Goal: Task Accomplishment & Management: Manage account settings

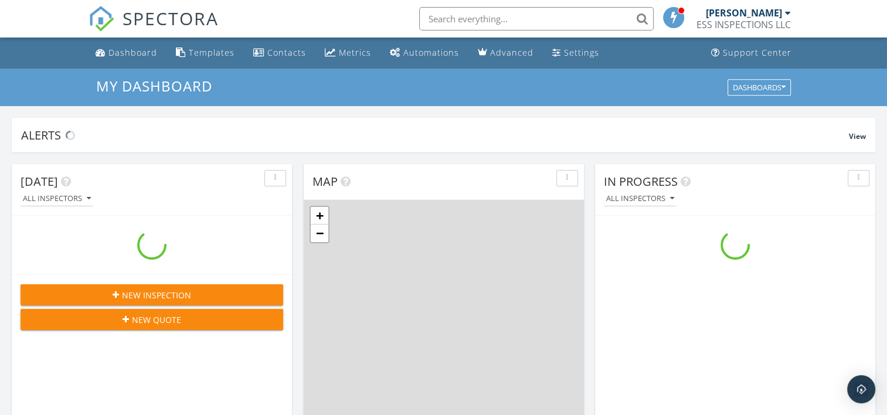
scroll to position [1086, 906]
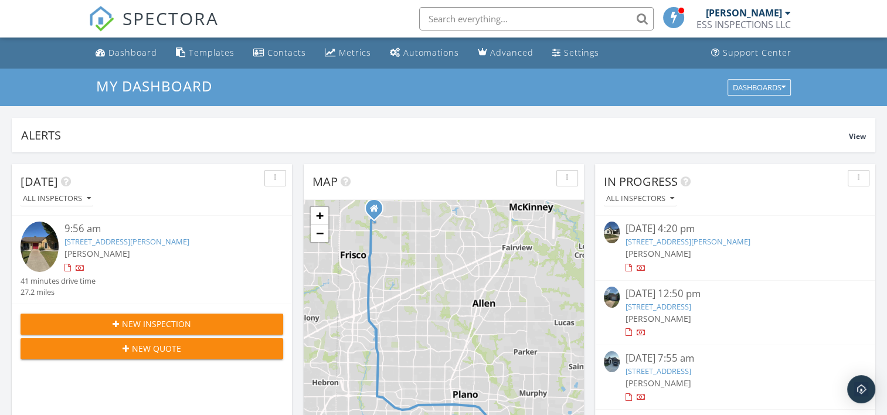
click at [131, 243] on link "1517 Salazar St, Garland, TX 75040" at bounding box center [127, 241] width 125 height 11
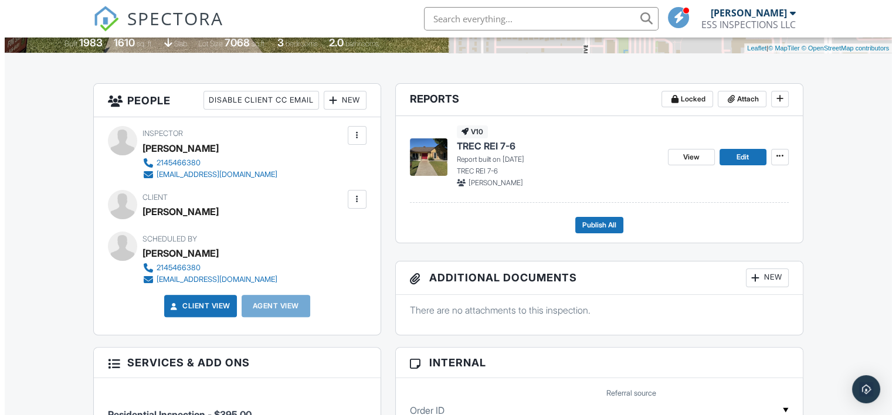
scroll to position [264, 0]
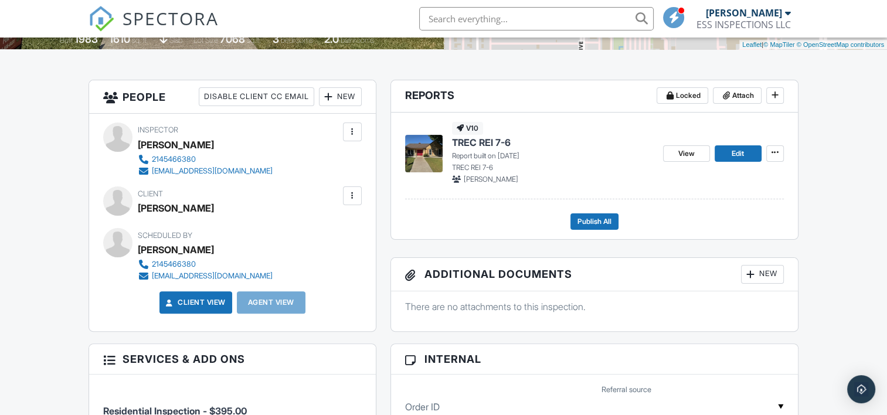
click at [352, 190] on div at bounding box center [353, 196] width 12 height 12
click at [346, 219] on li "Edit" at bounding box center [325, 231] width 60 height 29
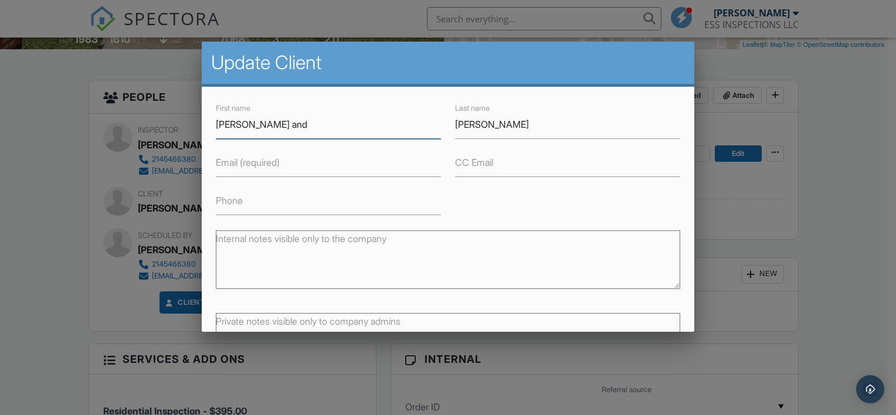
drag, startPoint x: 281, startPoint y: 125, endPoint x: 338, endPoint y: 124, distance: 56.9
click at [338, 124] on input "[PERSON_NAME] and" at bounding box center [328, 124] width 225 height 29
type input "[PERSON_NAME] and"
click at [480, 123] on input "Robles" at bounding box center [567, 124] width 225 height 29
type input "R"
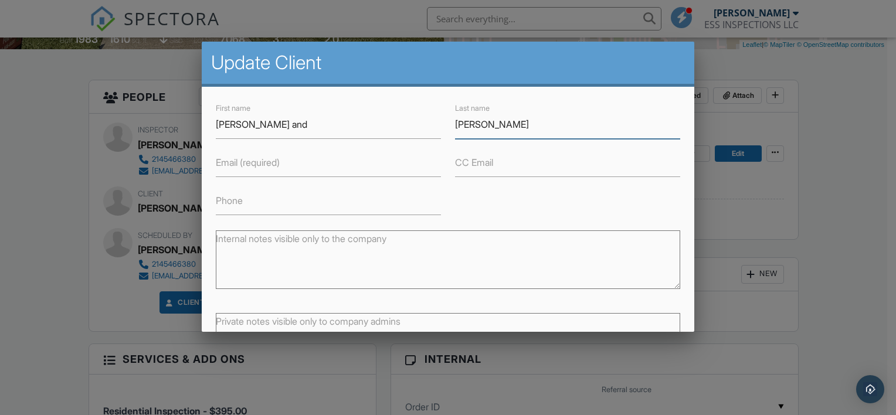
type input "[PERSON_NAME]"
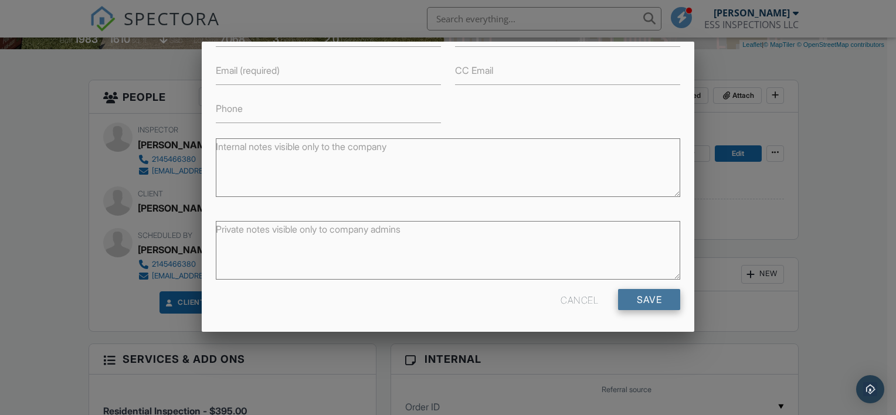
click at [646, 289] on input "Save" at bounding box center [649, 299] width 62 height 21
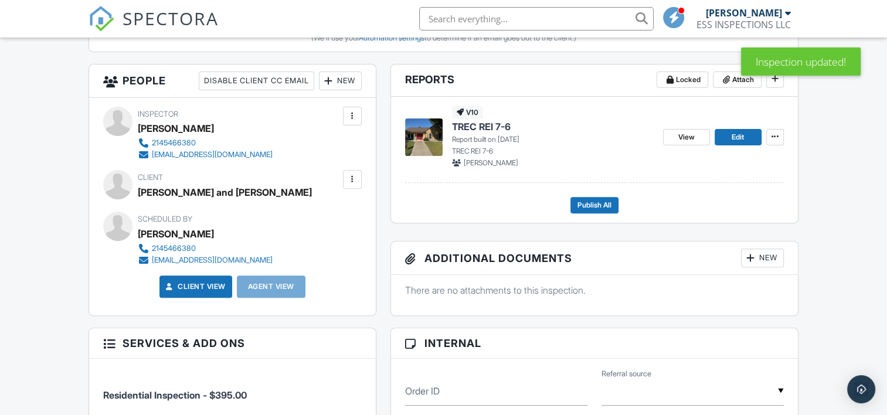
scroll to position [408, 0]
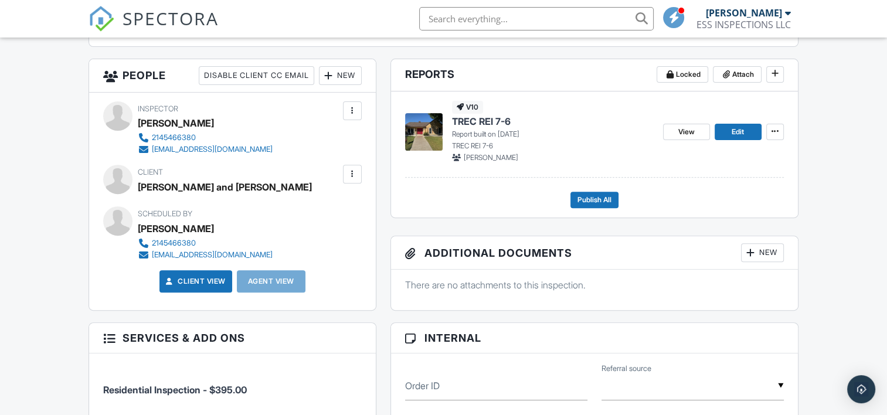
click at [732, 140] on div "View Edit" at bounding box center [723, 132] width 121 height 62
click at [729, 139] on link "Edit" at bounding box center [738, 132] width 47 height 16
